Goal: Task Accomplishment & Management: Manage account settings

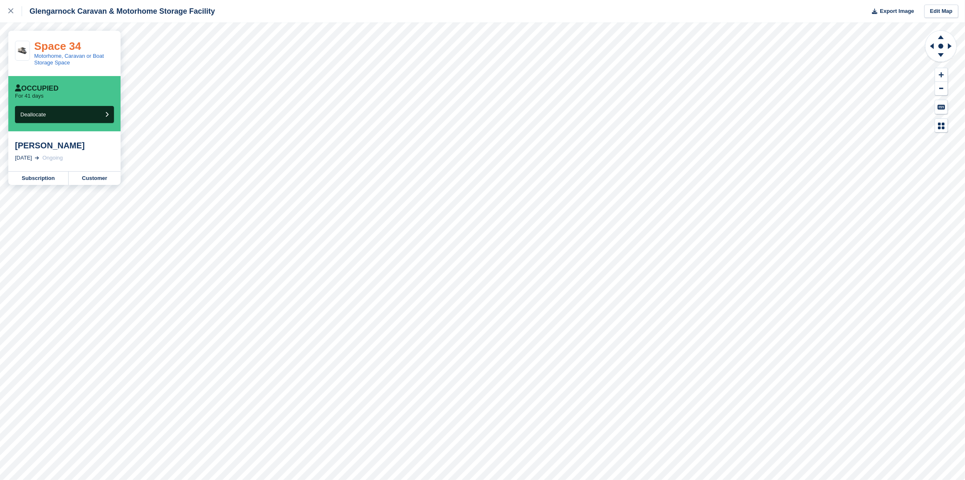
click at [72, 43] on link "Space 34" at bounding box center [57, 46] width 47 height 12
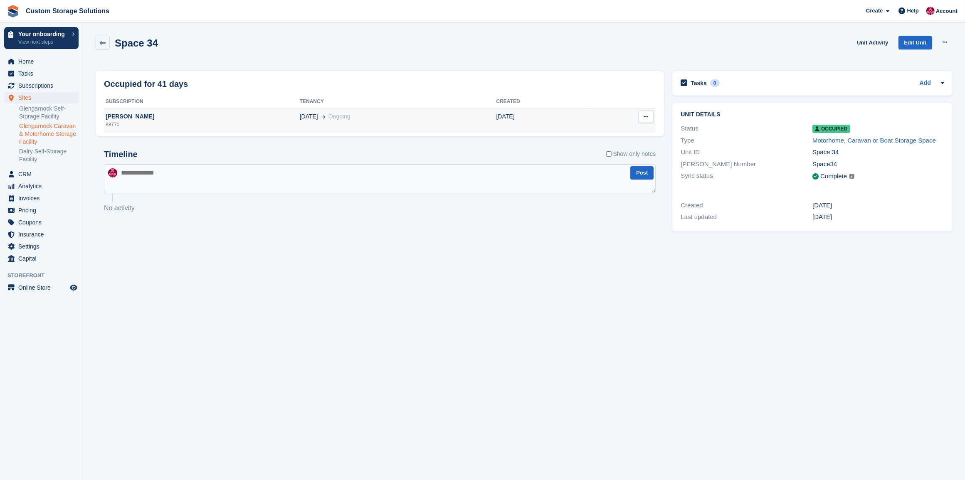
click at [171, 118] on div "[PERSON_NAME]" at bounding box center [202, 116] width 196 height 9
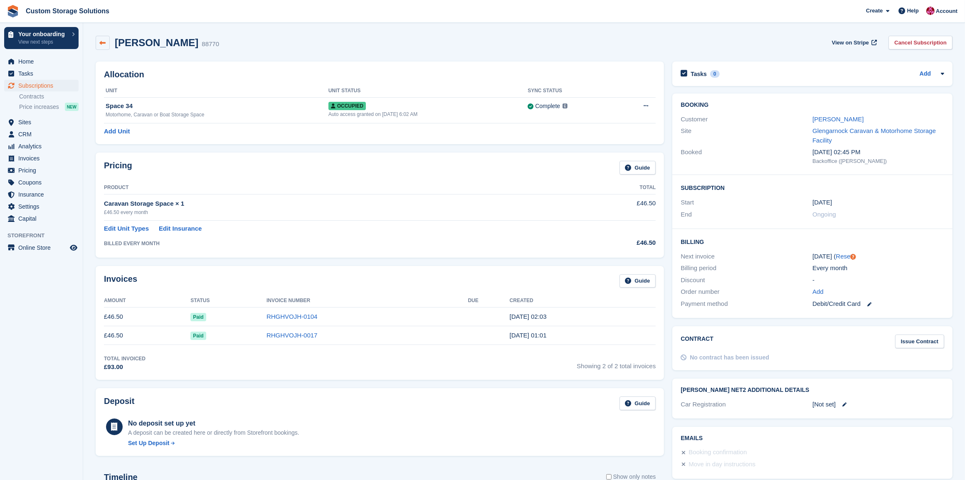
click at [106, 47] on link at bounding box center [103, 43] width 14 height 14
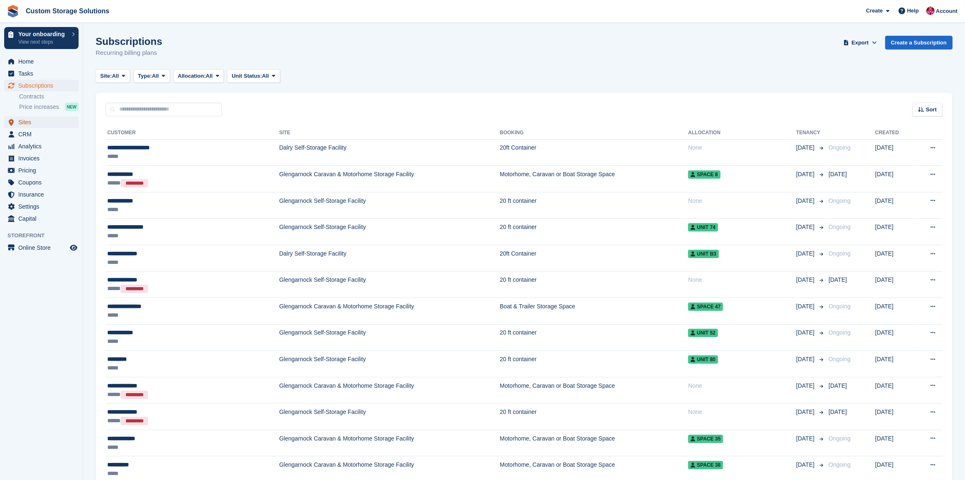
click at [48, 119] on span "Sites" at bounding box center [43, 122] width 50 height 12
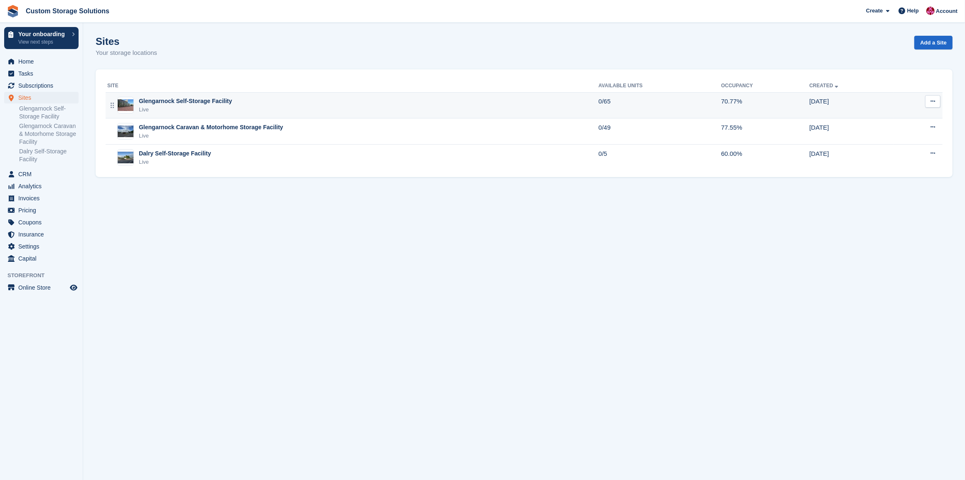
click at [404, 98] on div "Glengarnock Self-Storage Facility Live" at bounding box center [352, 105] width 491 height 17
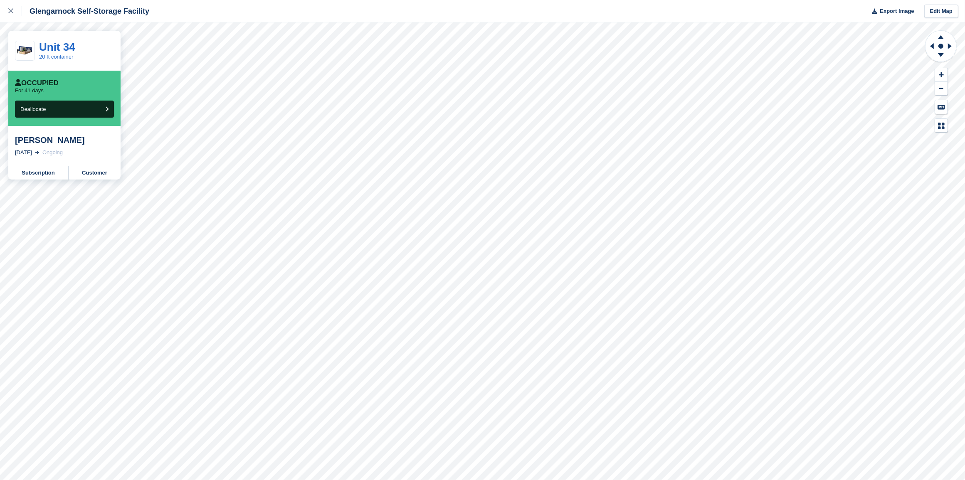
click at [86, 52] on div "Unit 34 20 ft container" at bounding box center [64, 51] width 112 height 40
click at [67, 54] on link "20 ft container" at bounding box center [56, 57] width 34 height 6
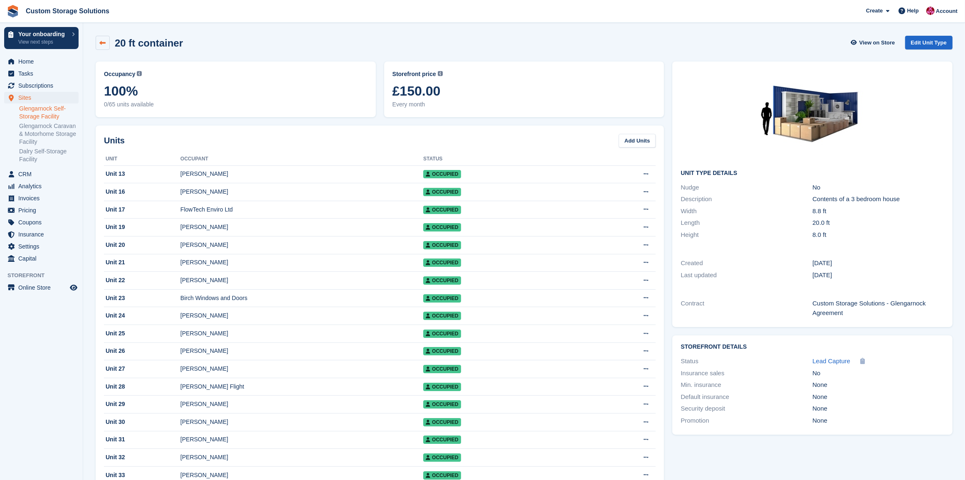
click at [105, 43] on icon at bounding box center [103, 43] width 6 height 6
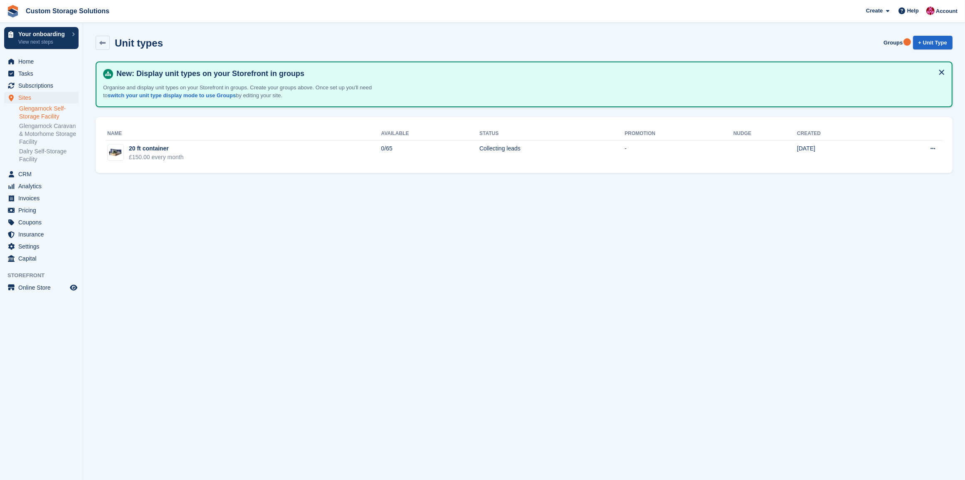
click at [53, 111] on link "Glengarnock Self-Storage Facility" at bounding box center [48, 113] width 59 height 16
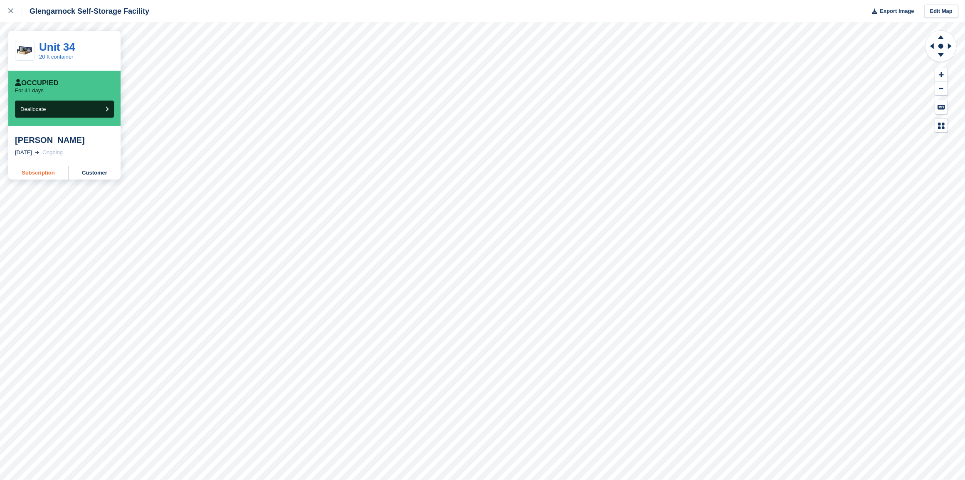
click at [54, 175] on link "Subscription" at bounding box center [38, 172] width 60 height 13
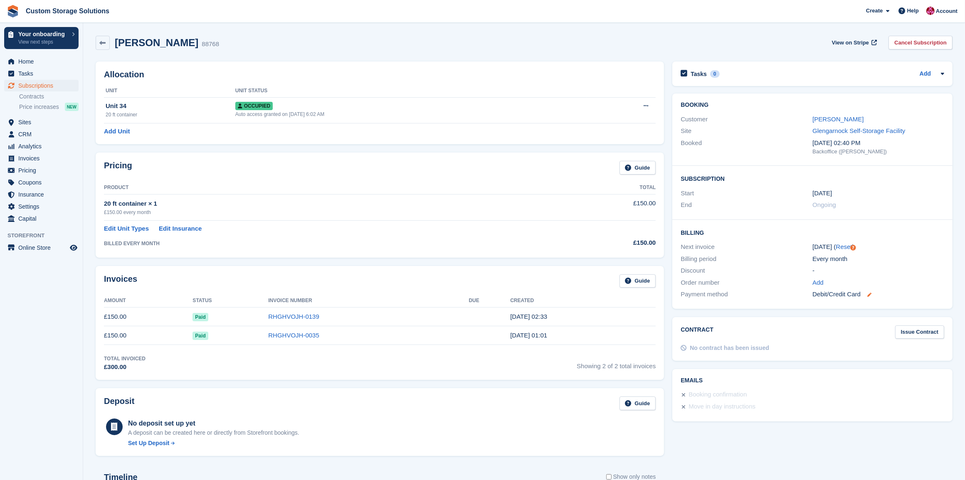
click at [871, 296] on icon at bounding box center [869, 295] width 4 height 4
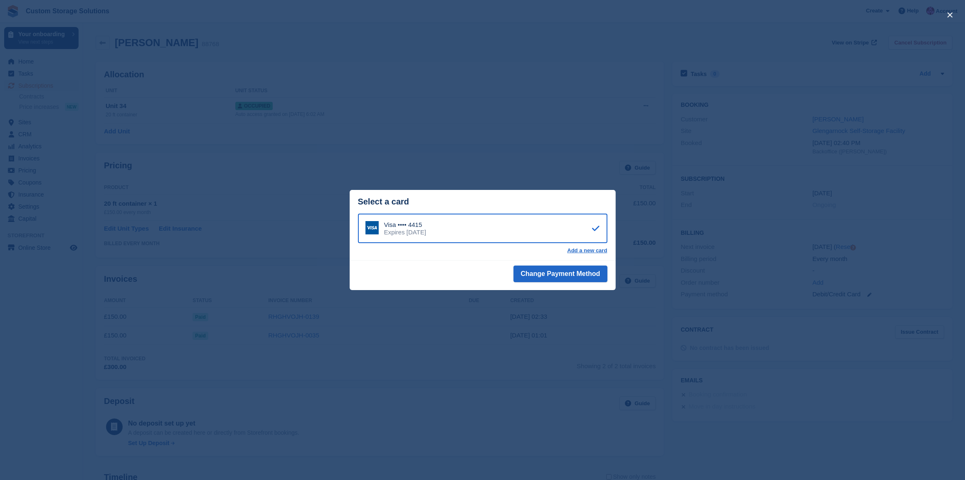
click at [454, 335] on div "close" at bounding box center [482, 240] width 965 height 480
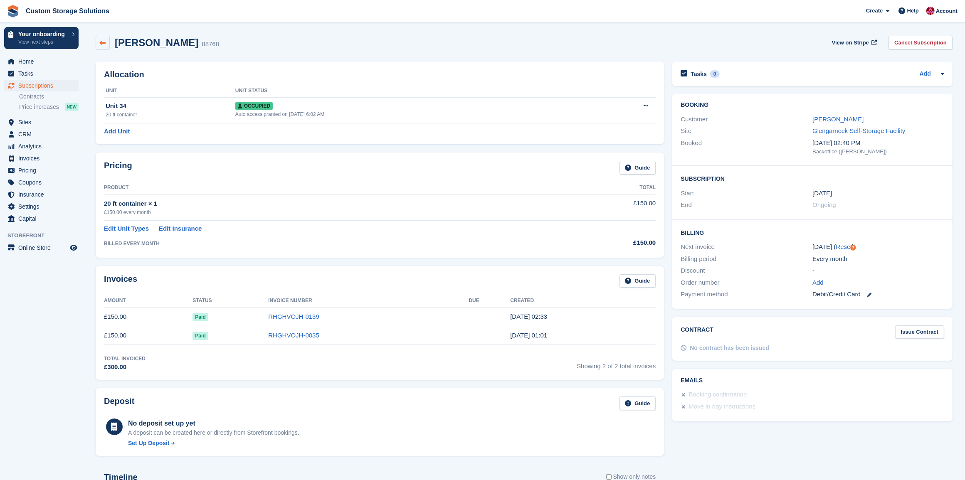
click at [104, 43] on icon at bounding box center [103, 43] width 6 height 6
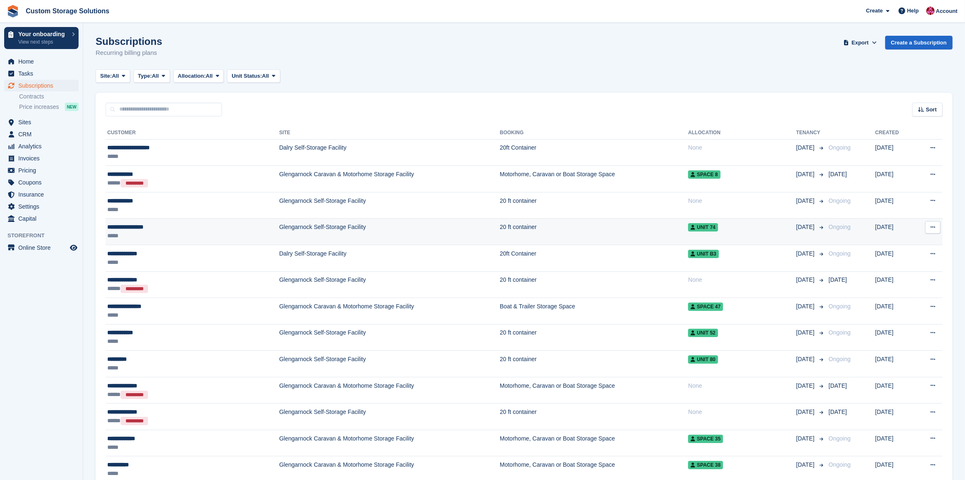
click at [500, 227] on td "20 ft container" at bounding box center [594, 232] width 188 height 27
